Goal: Task Accomplishment & Management: Manage account settings

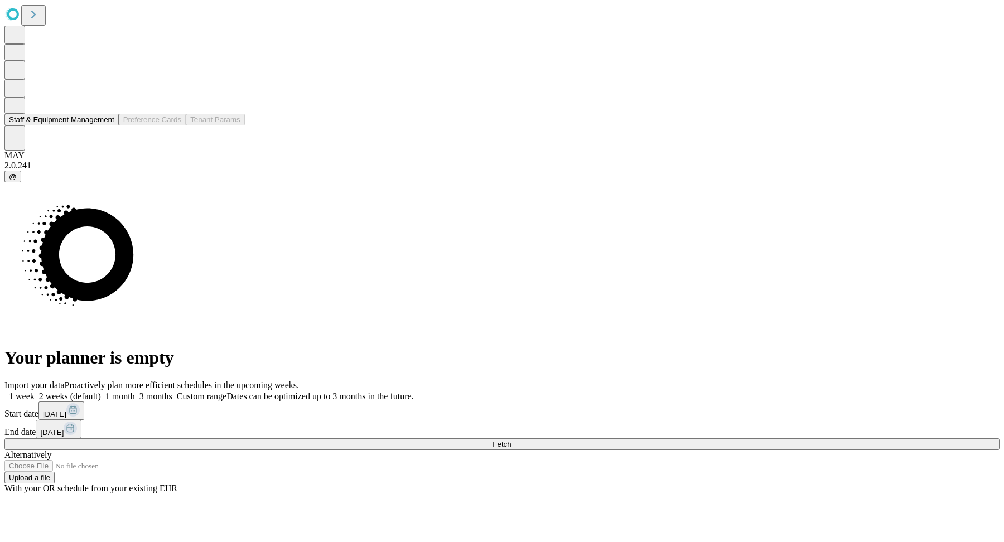
click at [51, 126] on button "Staff & Equipment Management" at bounding box center [61, 120] width 114 height 12
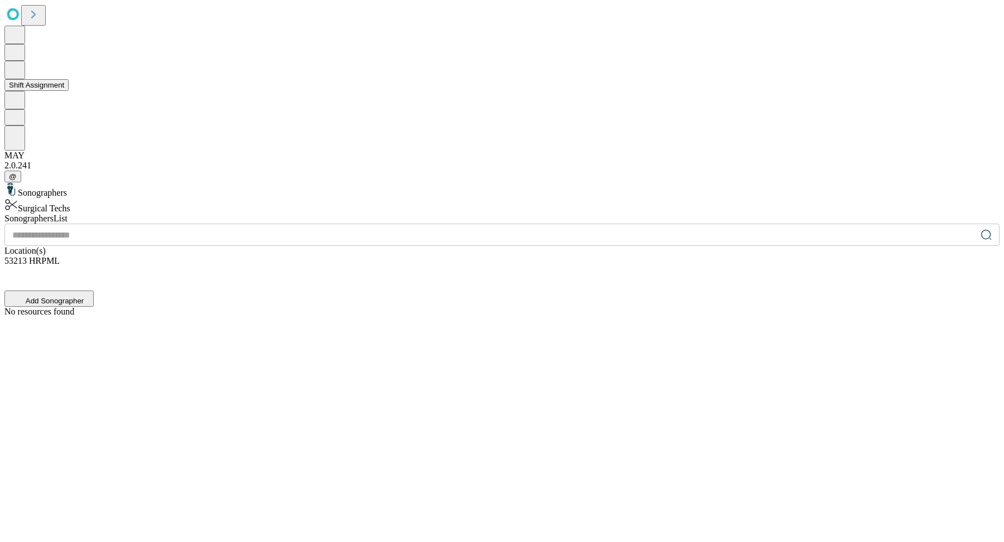
click at [55, 91] on button "Shift Assignment" at bounding box center [36, 85] width 64 height 12
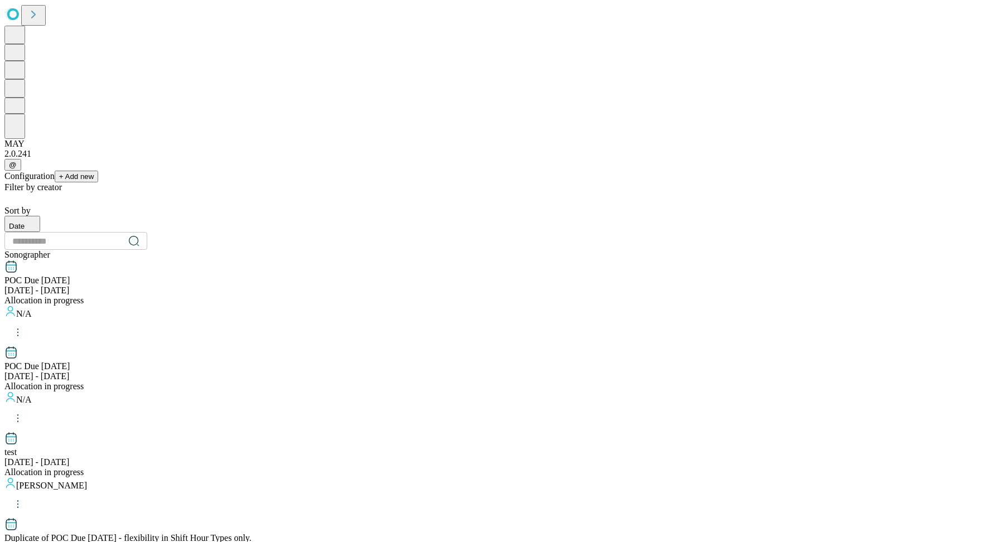
scroll to position [1061, 0]
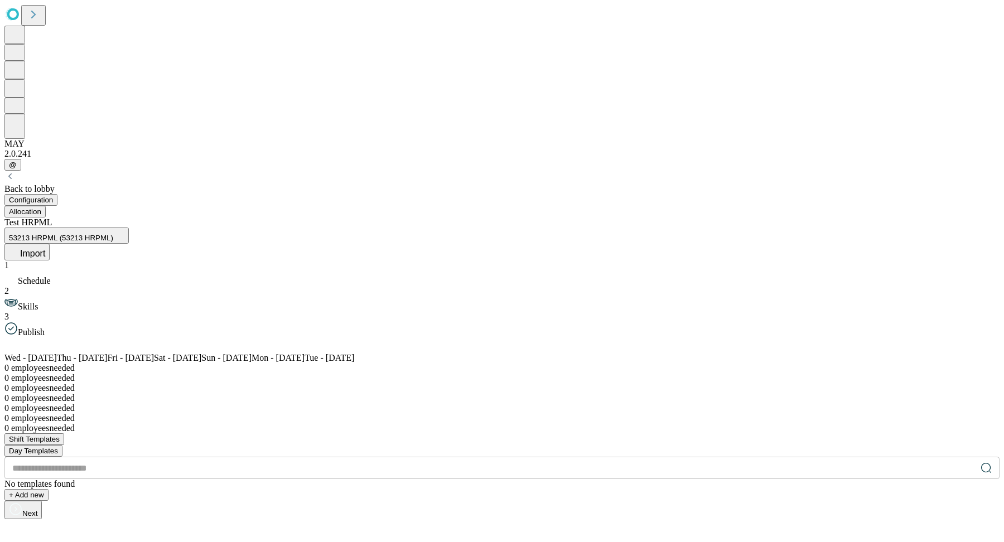
click at [45, 249] on span "Import" at bounding box center [32, 253] width 25 height 9
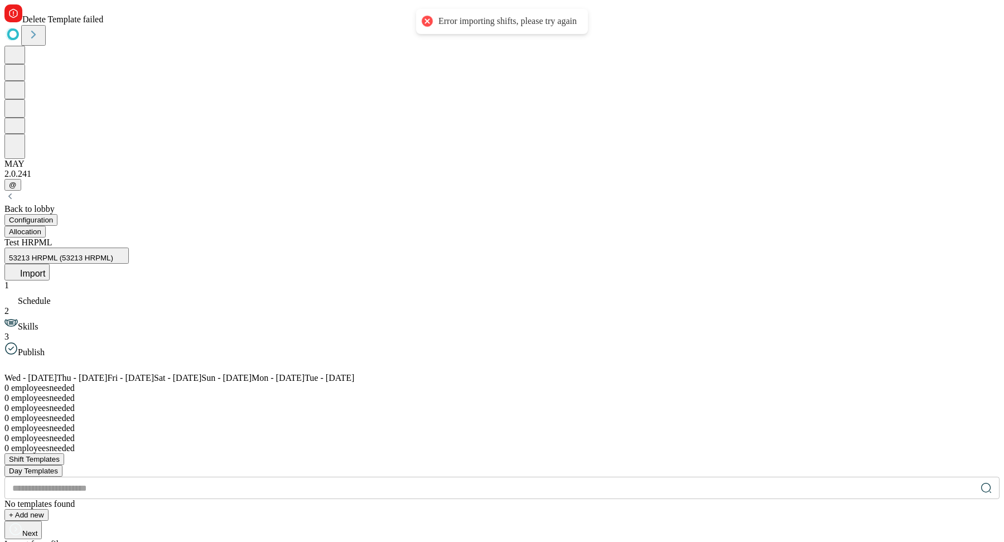
click at [475, 18] on div "Error importing shifts, please try again" at bounding box center [508, 22] width 138 height 12
click at [103, 24] on span "Delete Template failed" at bounding box center [62, 19] width 81 height 9
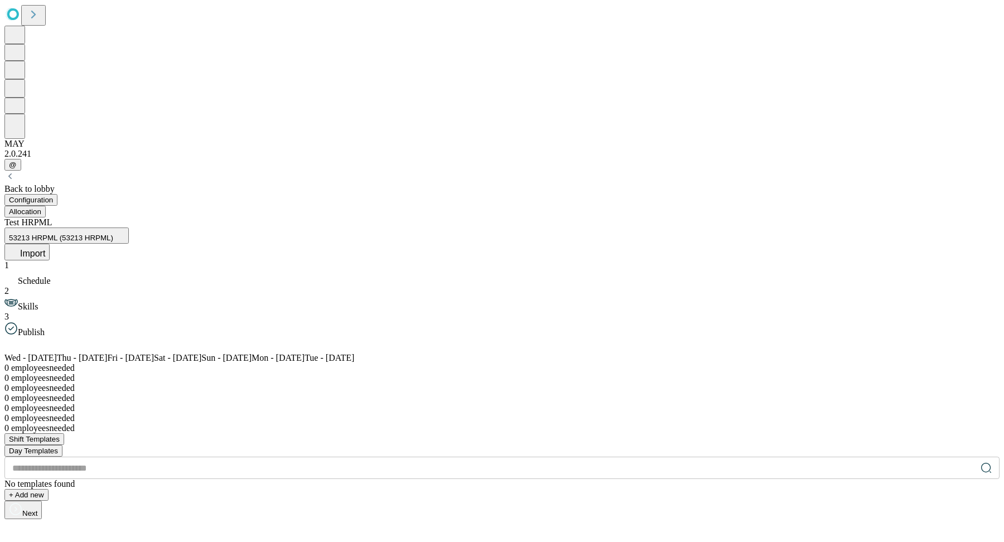
click at [556, 218] on div "Test HRPML 53213 HRPML (53213 HRPML) Import" at bounding box center [501, 239] width 995 height 43
click at [126, 261] on div "1 Schedule 2 Skills 3 Publish" at bounding box center [501, 299] width 995 height 77
click at [46, 206] on button "Allocation" at bounding box center [24, 212] width 41 height 12
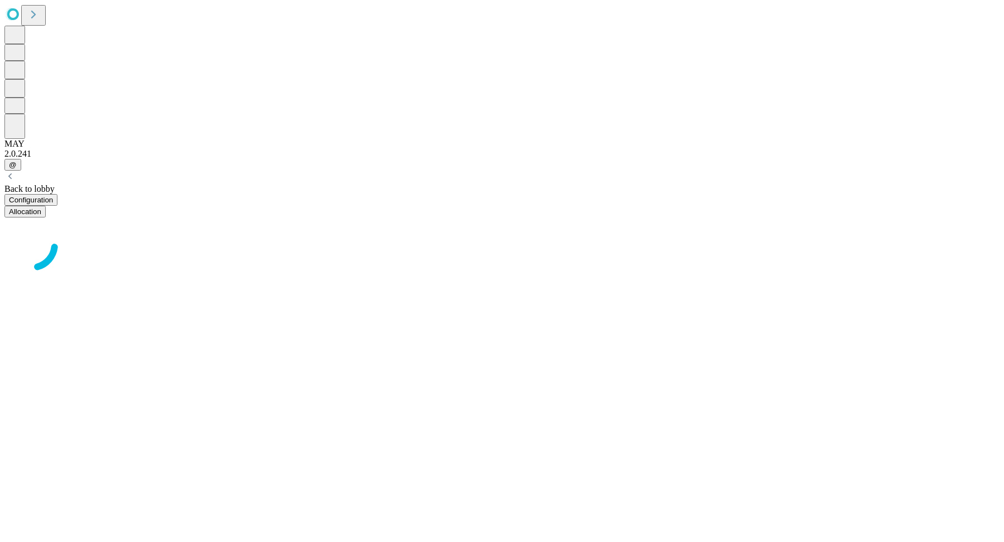
click at [57, 194] on button "Configuration" at bounding box center [30, 200] width 53 height 12
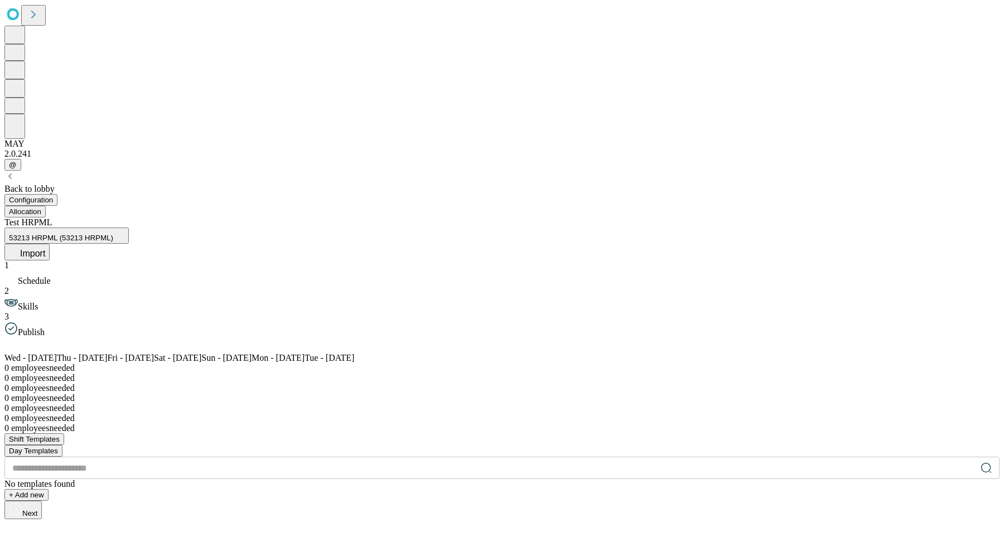
click at [18, 299] on icon at bounding box center [10, 302] width 13 height 7
click at [45, 328] on span "Publish" at bounding box center [31, 332] width 27 height 9
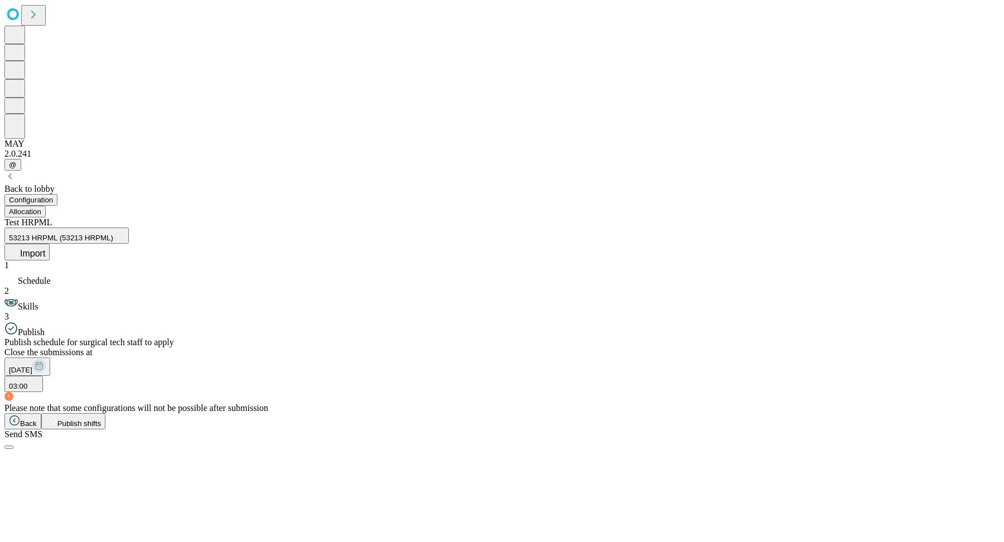
click at [38, 302] on span "Skills" at bounding box center [28, 306] width 20 height 9
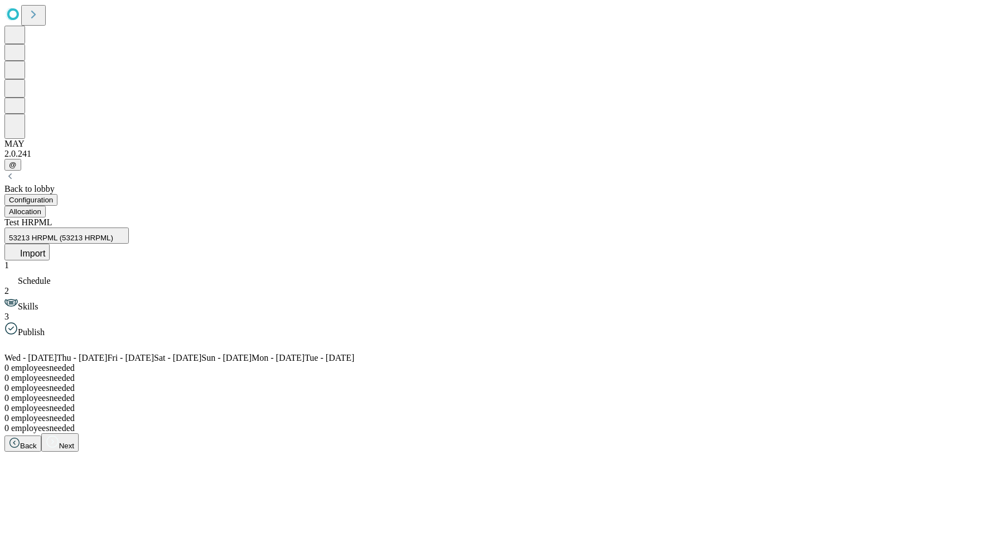
click at [51, 276] on span "Schedule" at bounding box center [34, 280] width 33 height 9
click at [117, 261] on div "1 Schedule 2 Skills 3 Publish" at bounding box center [501, 299] width 995 height 77
click at [38, 302] on span "Skills" at bounding box center [28, 306] width 20 height 9
click at [122, 312] on div "3 Publish" at bounding box center [501, 325] width 995 height 26
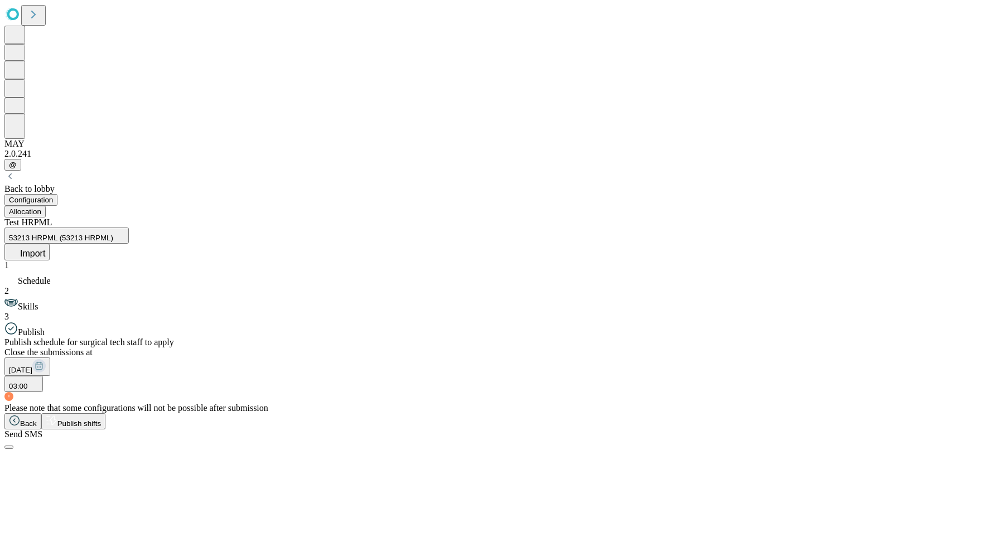
click at [38, 302] on span "Skills" at bounding box center [28, 306] width 20 height 9
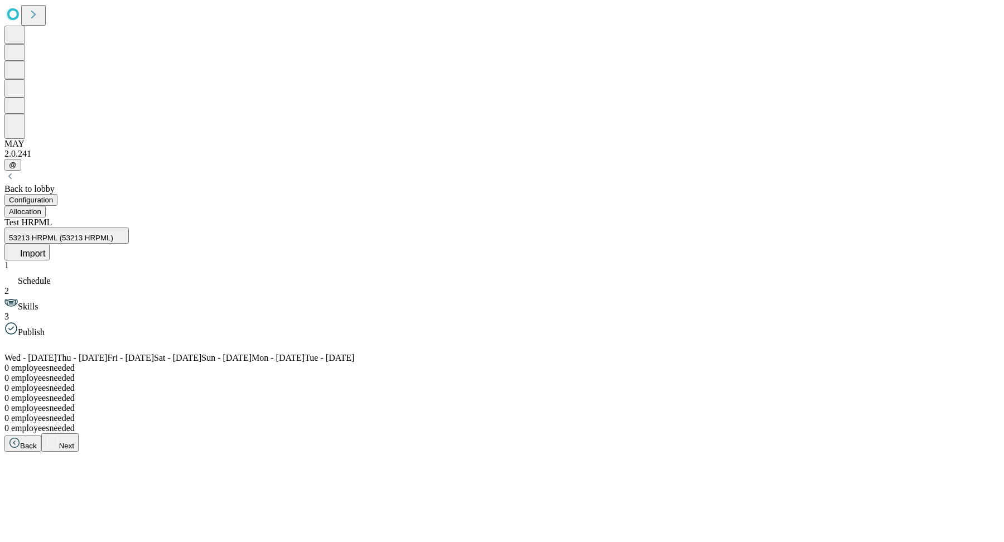
click at [51, 276] on span "Schedule" at bounding box center [34, 280] width 33 height 9
click at [122, 261] on div "1 Schedule 2 Skills 3 Publish" at bounding box center [501, 299] width 995 height 77
click at [38, 302] on span "Skills" at bounding box center [28, 306] width 20 height 9
click at [122, 261] on div "1 Schedule 2 Skills 3 Publish" at bounding box center [501, 299] width 995 height 77
click at [45, 328] on span "Publish" at bounding box center [31, 332] width 27 height 9
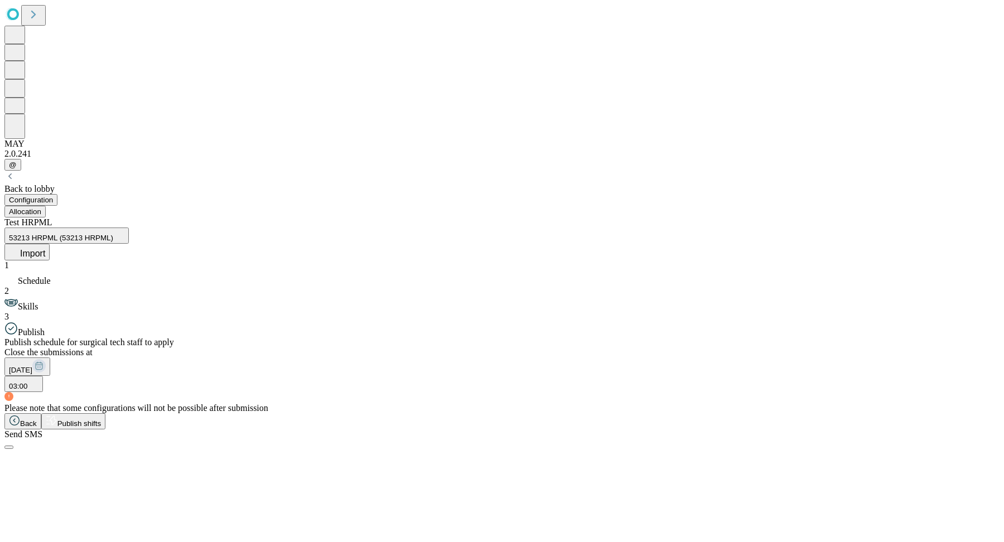
click at [122, 261] on div "1 Schedule 2 Skills 3 Publish" at bounding box center [501, 299] width 995 height 77
click at [38, 302] on span "Skills" at bounding box center [28, 306] width 20 height 9
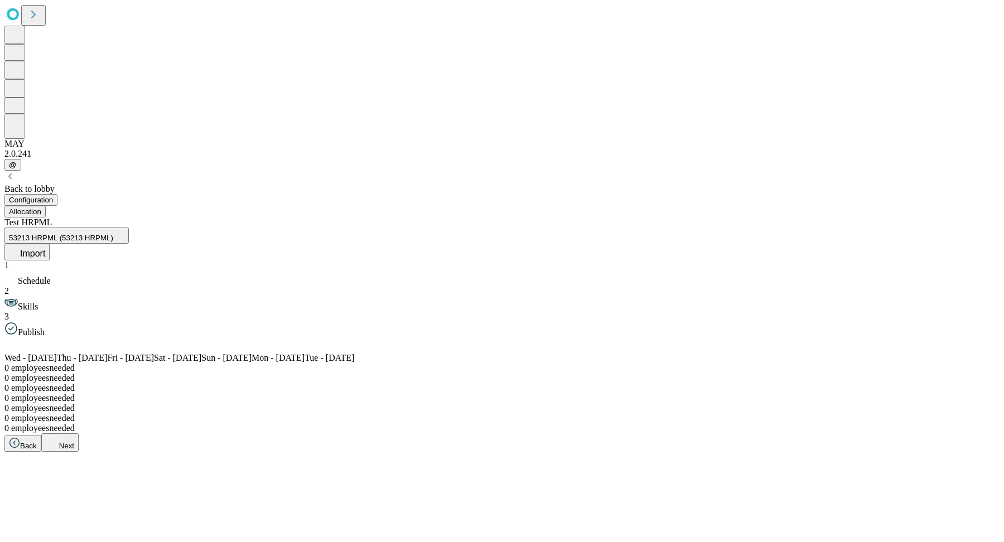
click at [121, 261] on div "1 Schedule 2 Skills 3 Publish" at bounding box center [501, 299] width 995 height 77
click at [51, 276] on span "Schedule" at bounding box center [34, 280] width 33 height 9
click at [121, 261] on div "1 Schedule 2 Skills 3 Publish" at bounding box center [501, 299] width 995 height 77
click at [38, 302] on span "Skills" at bounding box center [28, 306] width 20 height 9
click at [45, 328] on span "Publish" at bounding box center [31, 332] width 27 height 9
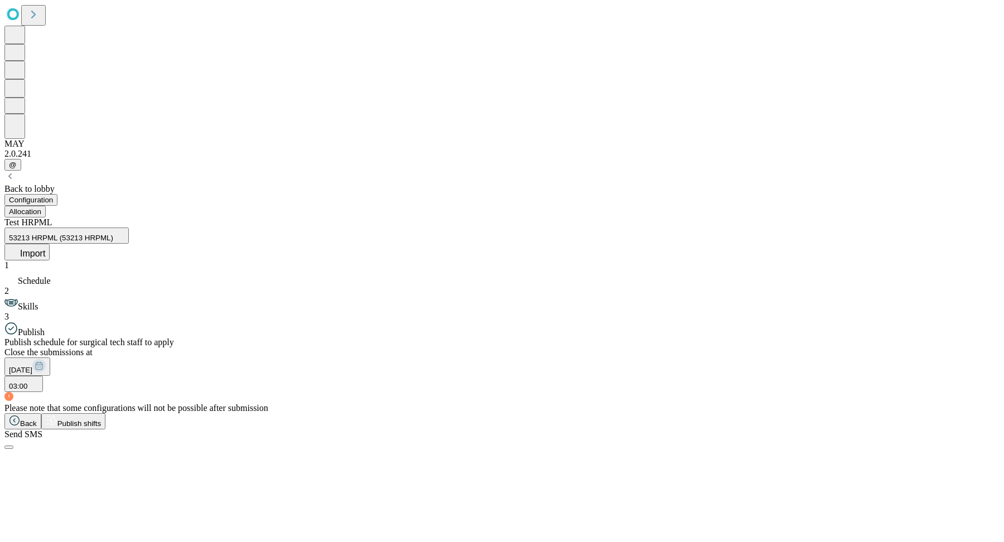
click at [38, 302] on span "Skills" at bounding box center [28, 306] width 20 height 9
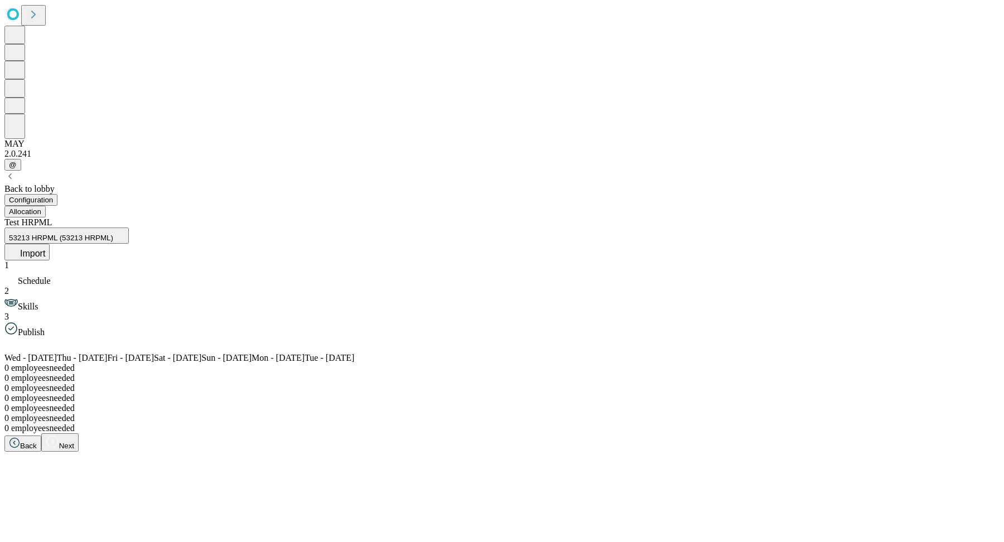
click at [51, 276] on span "Schedule" at bounding box center [34, 280] width 33 height 9
click at [38, 302] on span "Skills" at bounding box center [28, 306] width 20 height 9
click at [45, 328] on span "Publish" at bounding box center [31, 332] width 27 height 9
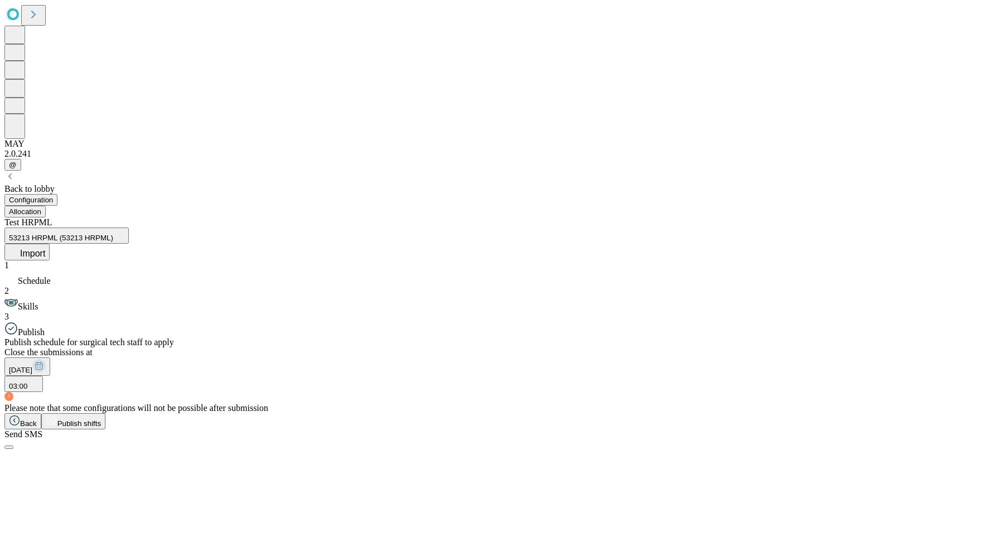
click at [529, 358] on div "[DATE] 03:00" at bounding box center [501, 375] width 995 height 35
click at [151, 206] on div "Allocation" at bounding box center [501, 212] width 995 height 12
click at [109, 261] on div "1 Schedule 2 Skills 3 Publish" at bounding box center [501, 299] width 995 height 77
click at [51, 276] on span "Schedule" at bounding box center [34, 280] width 33 height 9
